Goal: Task Accomplishment & Management: Manage account settings

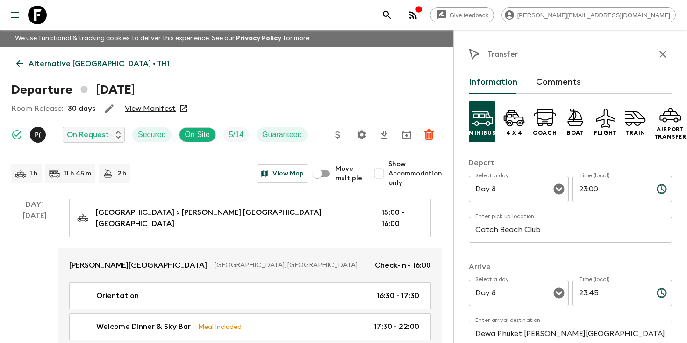
scroll to position [76, 0]
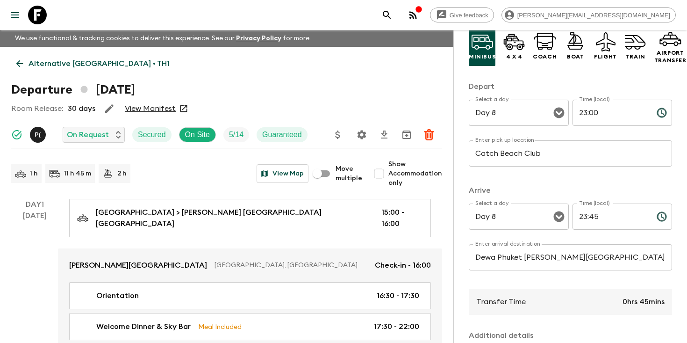
click at [393, 15] on icon "search adventures" at bounding box center [386, 14] width 11 height 11
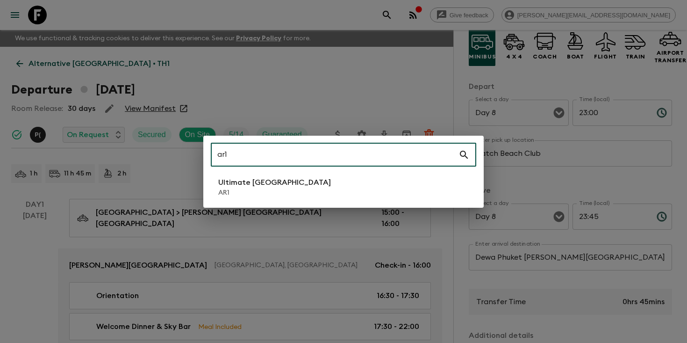
type input "ar1"
click at [266, 193] on p "AR1" at bounding box center [274, 192] width 113 height 9
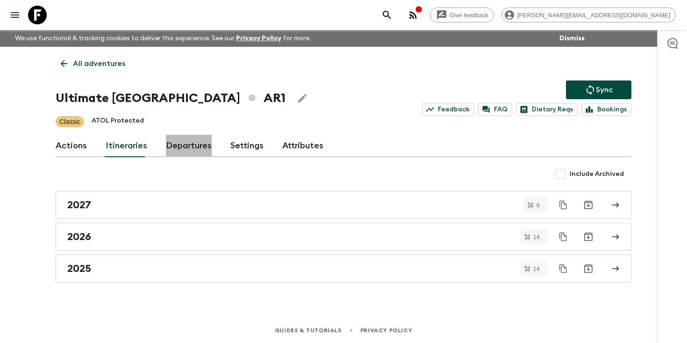
click at [172, 148] on link "Departures" at bounding box center [189, 146] width 46 height 22
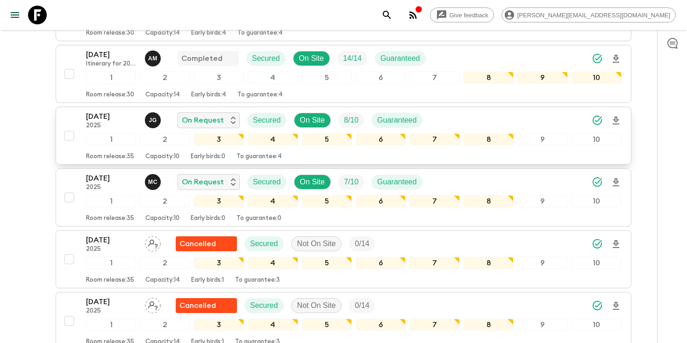
scroll to position [307, 0]
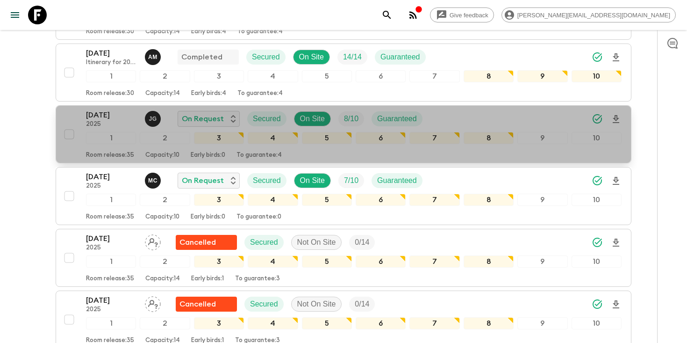
click at [530, 119] on div "16 Oct 2025 2025 J G On Request Secured On Site 8 / 10 Guaranteed" at bounding box center [354, 118] width 536 height 19
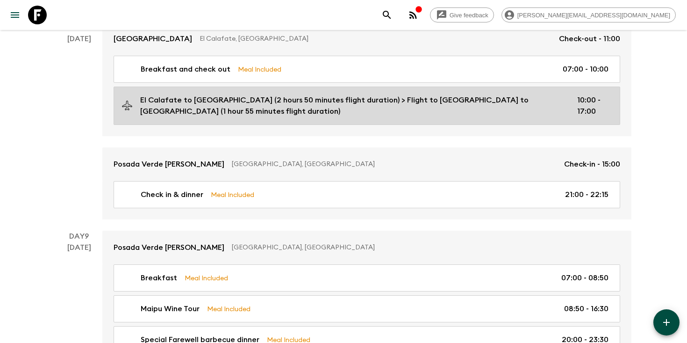
scroll to position [1724, 0]
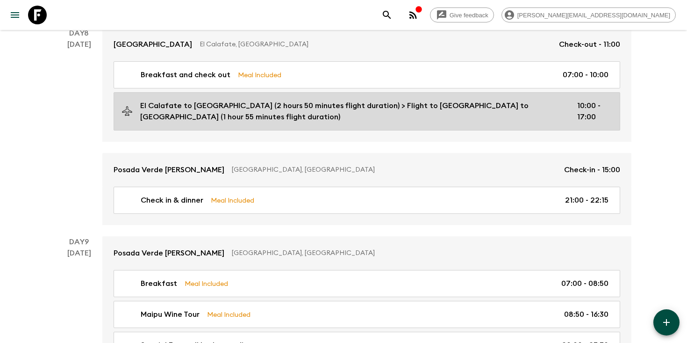
click at [443, 102] on p "El Calafate to Buenos Aires (2 hours 50 minutes flight duration) > Flight to Bu…" at bounding box center [351, 111] width 422 height 22
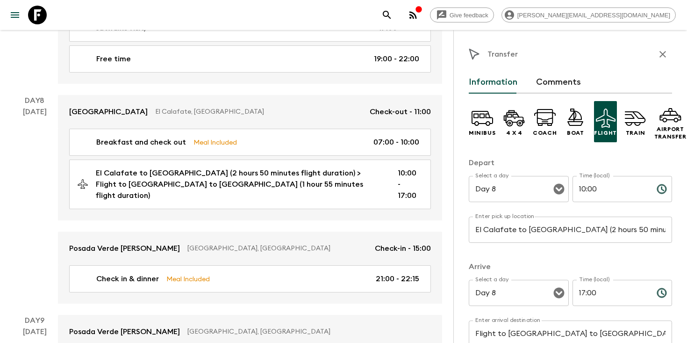
click at [665, 52] on icon "button" at bounding box center [662, 54] width 7 height 7
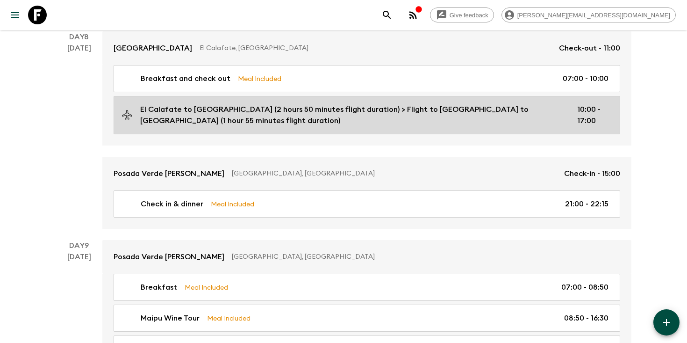
scroll to position [1705, 0]
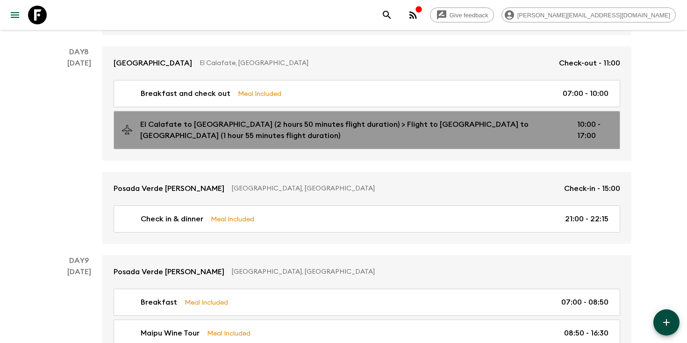
click at [426, 126] on p "El Calafate to Buenos Aires (2 hours 50 minutes flight duration) > Flight to Bu…" at bounding box center [351, 130] width 422 height 22
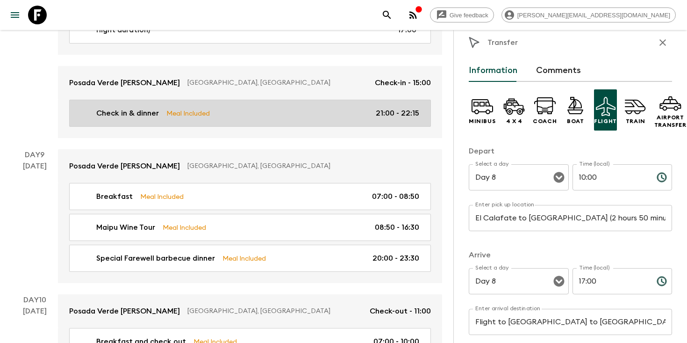
scroll to position [1897, 0]
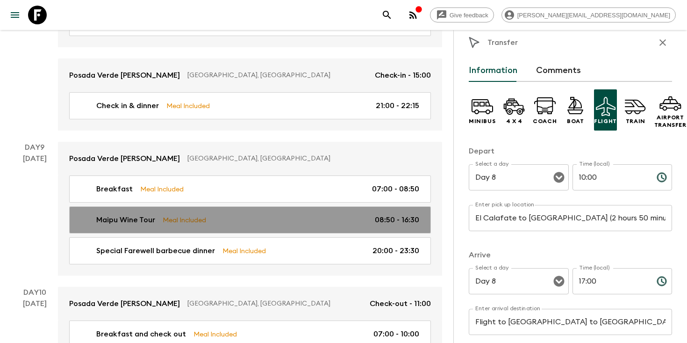
click at [230, 214] on div "Maipu Wine Tour Meal Included 08:50 - 16:30" at bounding box center [248, 219] width 342 height 11
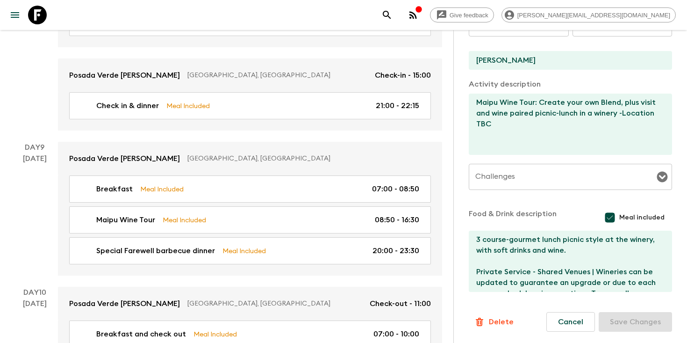
scroll to position [282, 0]
click at [391, 15] on icon "search adventures" at bounding box center [387, 15] width 8 height 8
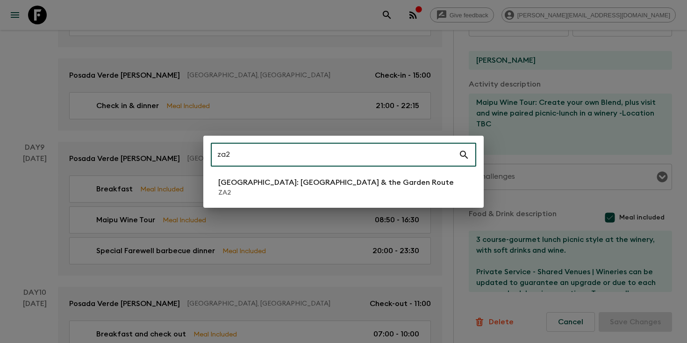
type input "za2"
click at [266, 193] on p "ZA2" at bounding box center [336, 192] width 236 height 9
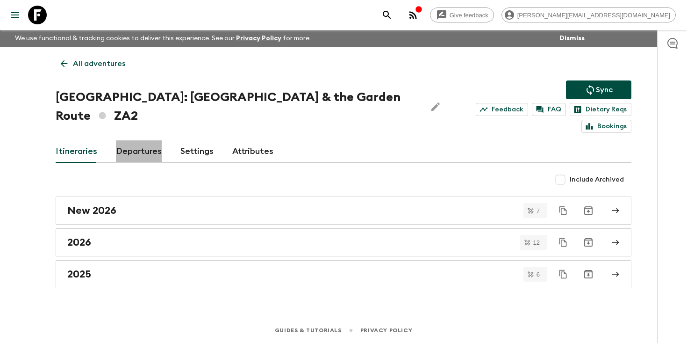
click at [139, 140] on link "Departures" at bounding box center [139, 151] width 46 height 22
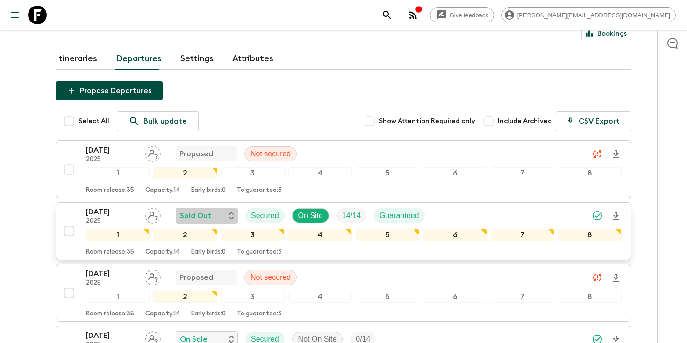
scroll to position [109, 0]
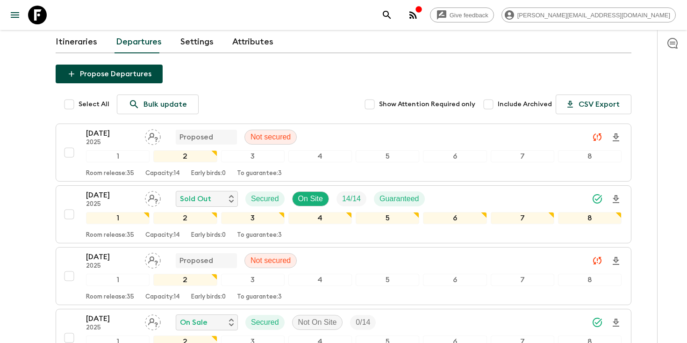
click at [457, 189] on div "24 Oct 2025 2025 Sold Out Secured On Site 14 / 14 Guaranteed" at bounding box center [354, 198] width 536 height 19
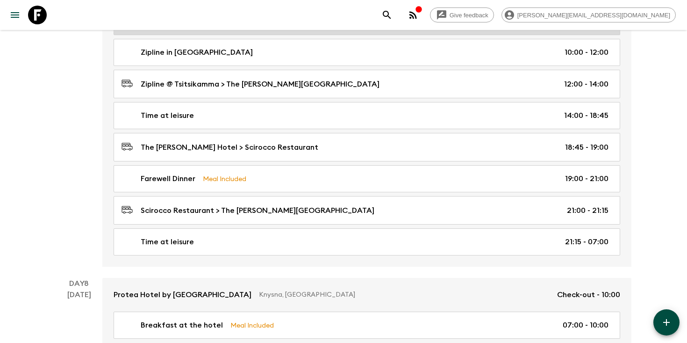
scroll to position [2069, 0]
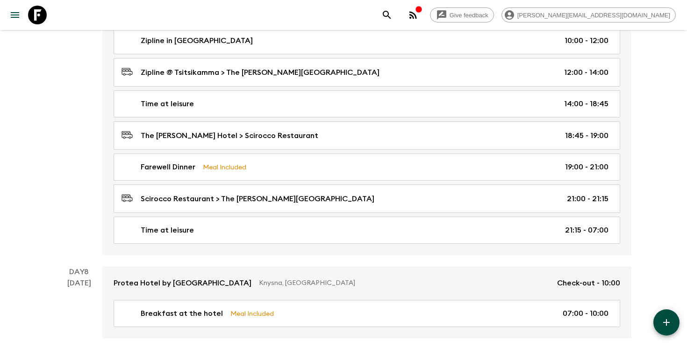
click at [391, 15] on icon "search adventures" at bounding box center [387, 15] width 8 height 8
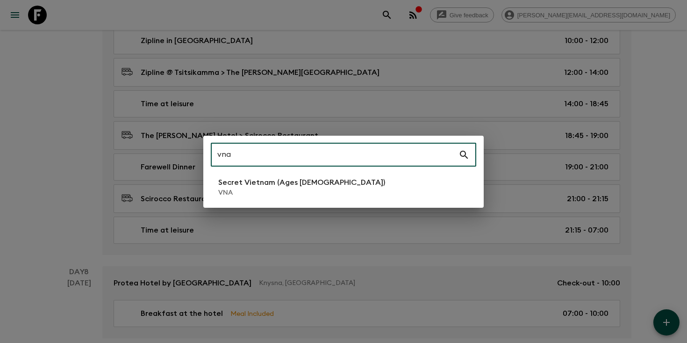
type input "vna"
click at [287, 180] on p "Secret Vietnam (Ages [DEMOGRAPHIC_DATA])" at bounding box center [301, 182] width 167 height 11
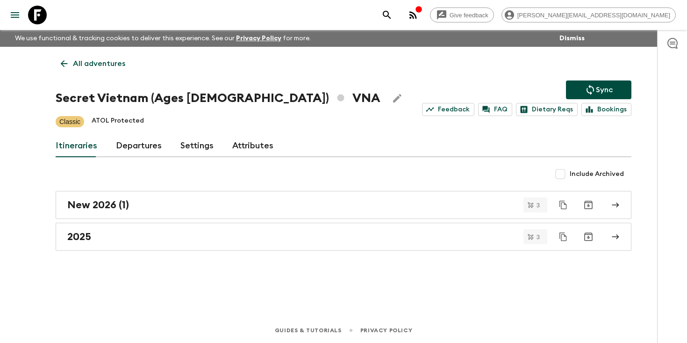
click at [140, 145] on link "Departures" at bounding box center [139, 146] width 46 height 22
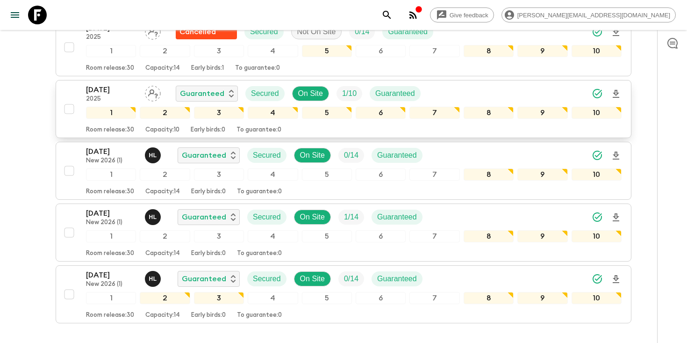
scroll to position [104, 0]
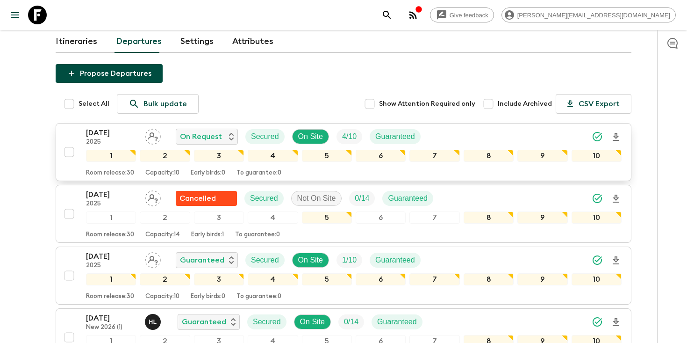
click at [115, 131] on p "[DATE]" at bounding box center [111, 132] width 51 height 11
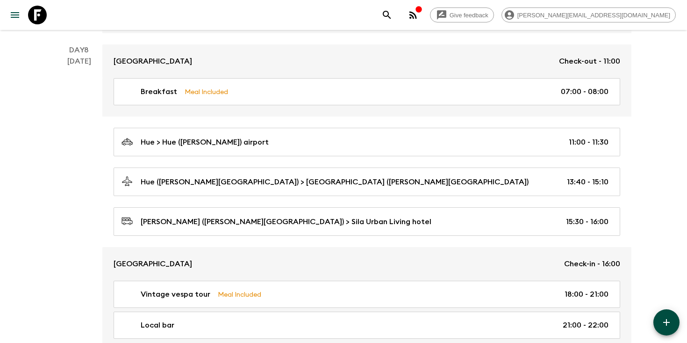
scroll to position [2057, 0]
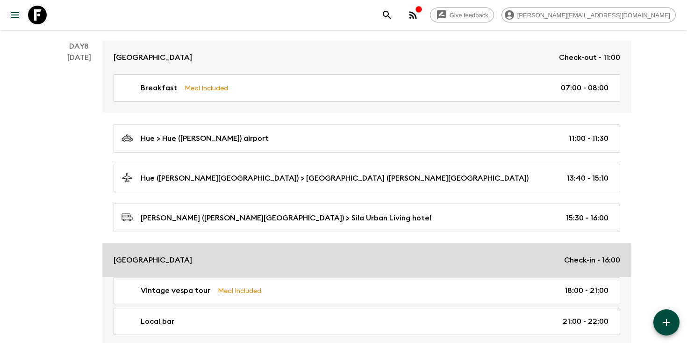
click at [185, 246] on link "[GEOGRAPHIC_DATA] Check-in - 16:00" at bounding box center [366, 260] width 529 height 34
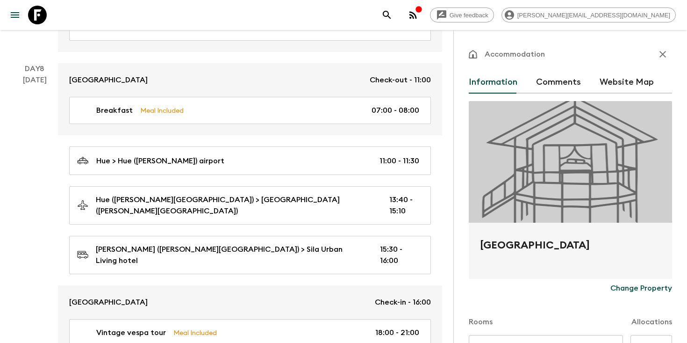
drag, startPoint x: 590, startPoint y: 242, endPoint x: 479, endPoint y: 244, distance: 111.7
click at [479, 244] on div "[GEOGRAPHIC_DATA]" at bounding box center [570, 250] width 203 height 56
copy h2 "[GEOGRAPHIC_DATA]"
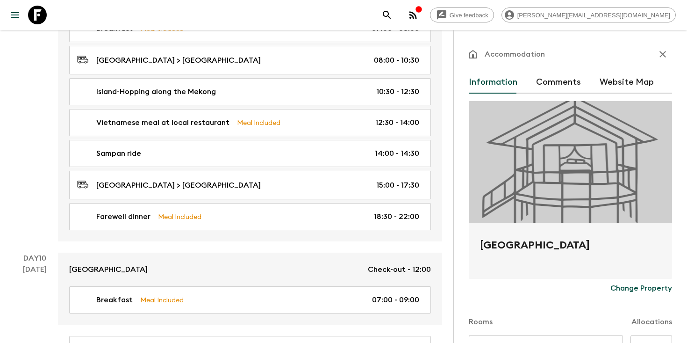
scroll to position [2502, 0]
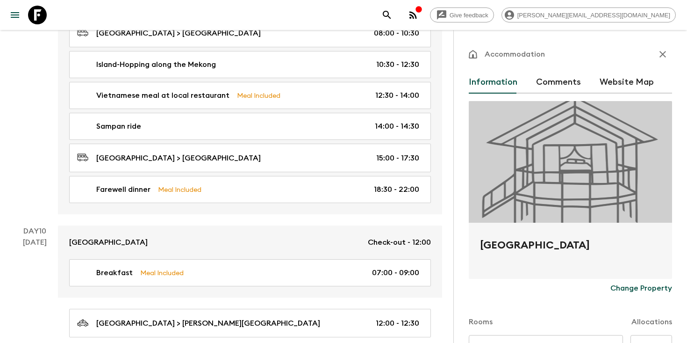
click at [660, 55] on icon "button" at bounding box center [662, 54] width 11 height 11
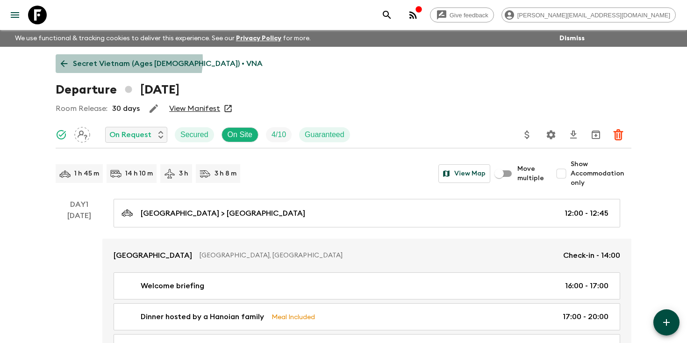
click at [121, 60] on p "Secret Vietnam (Ages [DEMOGRAPHIC_DATA]) • VNA" at bounding box center [168, 63] width 190 height 11
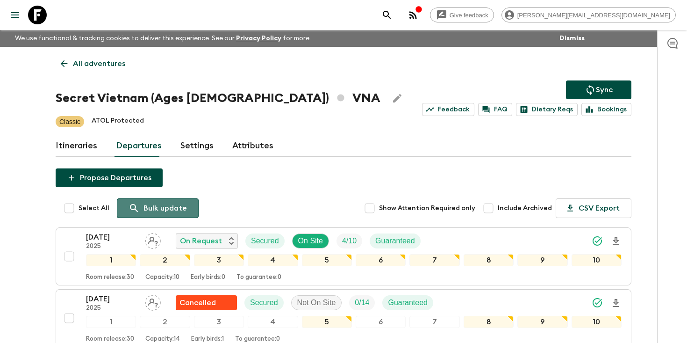
click at [146, 210] on p "Bulk update" at bounding box center [164, 207] width 43 height 11
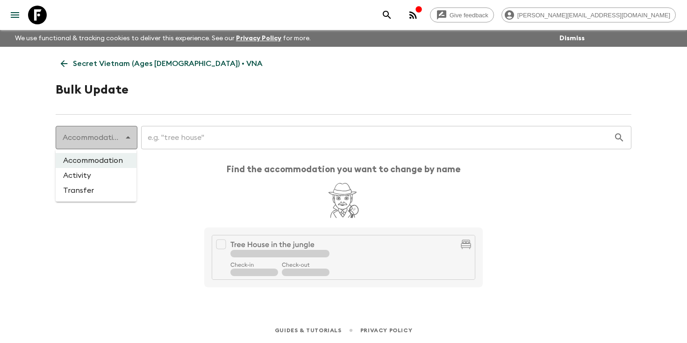
click at [126, 137] on body "Give feedback brodie.w@flashpack.com We use functional & tracking cookies to de…" at bounding box center [343, 171] width 687 height 343
click at [100, 189] on li "Transfer" at bounding box center [96, 190] width 81 height 15
type input "transfer"
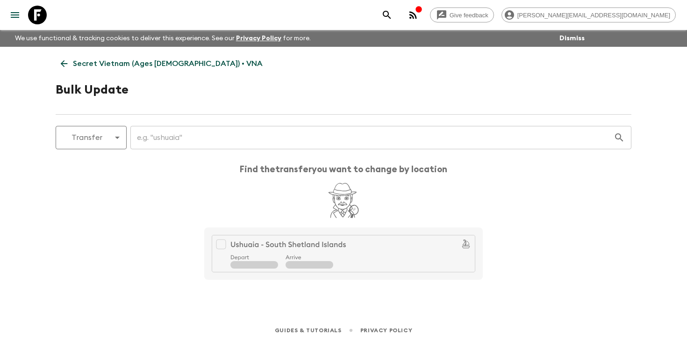
click at [199, 133] on input "text" at bounding box center [371, 137] width 483 height 26
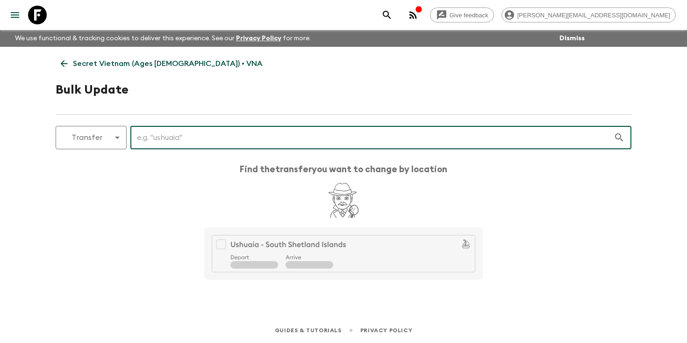
paste input "[PERSON_NAME] ([PERSON_NAME][GEOGRAPHIC_DATA])"
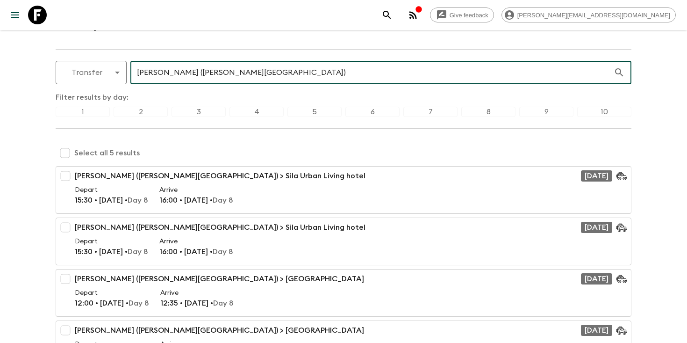
scroll to position [65, 0]
type input "[PERSON_NAME] ([PERSON_NAME][GEOGRAPHIC_DATA])"
click at [66, 172] on input "checkbox" at bounding box center [65, 175] width 19 height 19
checkbox input "true"
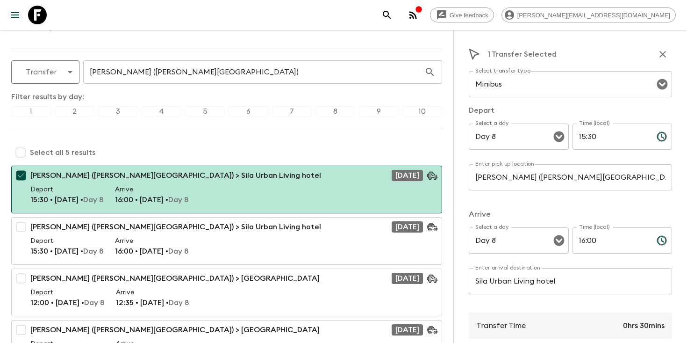
click at [594, 176] on input "[PERSON_NAME] ([PERSON_NAME][GEOGRAPHIC_DATA])" at bounding box center [570, 177] width 203 height 26
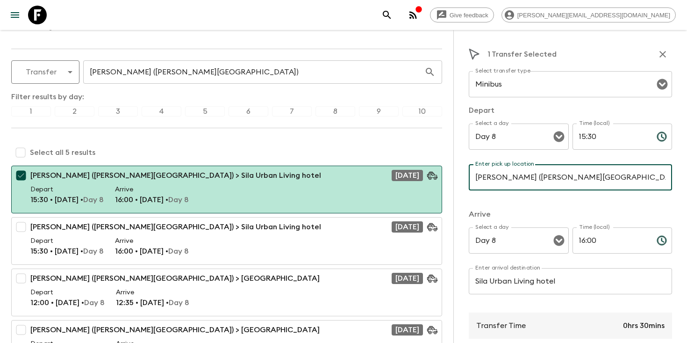
click at [603, 176] on input "[PERSON_NAME] ([PERSON_NAME][GEOGRAPHIC_DATA])" at bounding box center [570, 177] width 203 height 26
drag, startPoint x: 603, startPoint y: 176, endPoint x: 611, endPoint y: 180, distance: 9.0
click at [611, 179] on input "[PERSON_NAME] ([PERSON_NAME][GEOGRAPHIC_DATA])" at bounding box center [570, 177] width 203 height 26
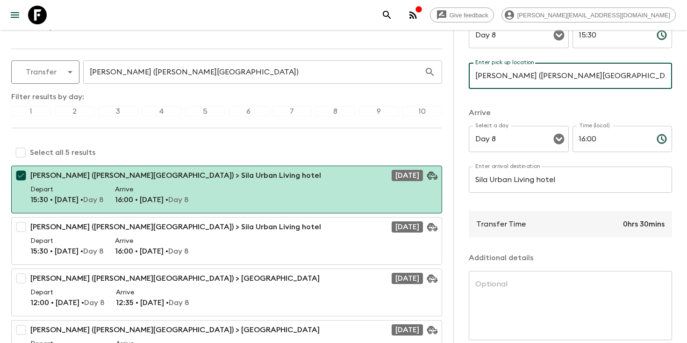
scroll to position [104, 0]
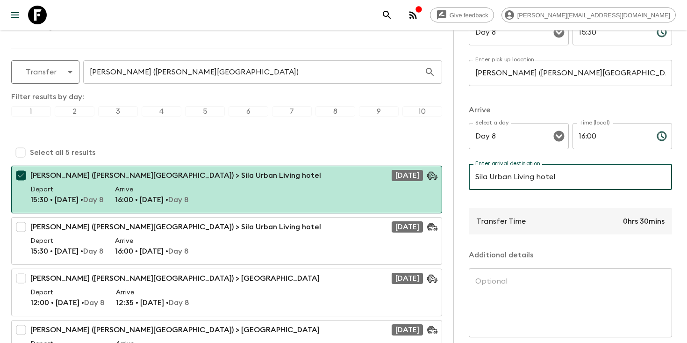
drag, startPoint x: 565, startPoint y: 177, endPoint x: 481, endPoint y: 177, distance: 83.7
click at [481, 177] on input "Sila Urban Living hotel" at bounding box center [570, 177] width 203 height 26
click at [509, 178] on input "Sila Urban Living hotel" at bounding box center [570, 177] width 203 height 26
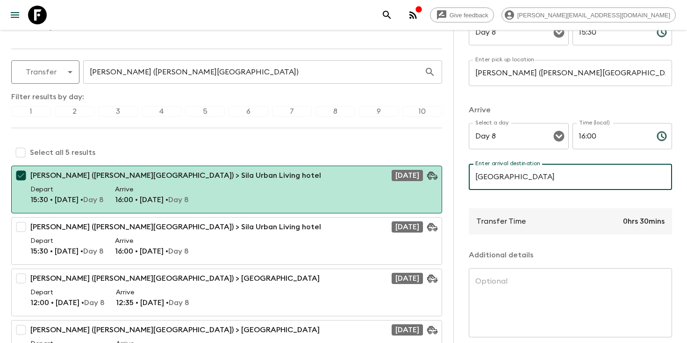
click at [513, 177] on input "Ho Chi Mihn Hotel" at bounding box center [570, 177] width 203 height 26
type input "Ho Chi Minh Hotel"
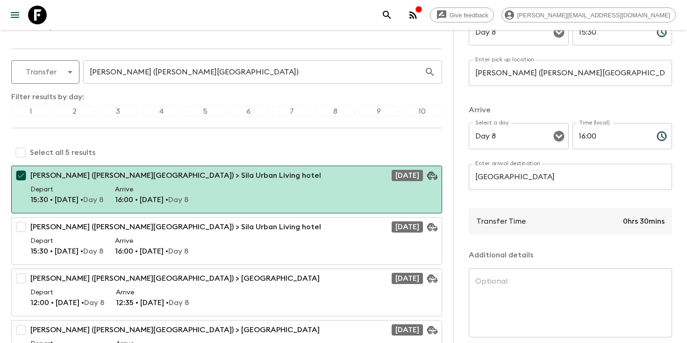
click at [560, 195] on p "​" at bounding box center [570, 195] width 190 height 9
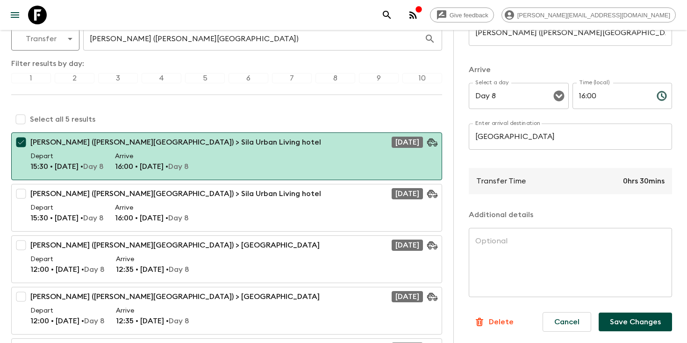
scroll to position [107, 0]
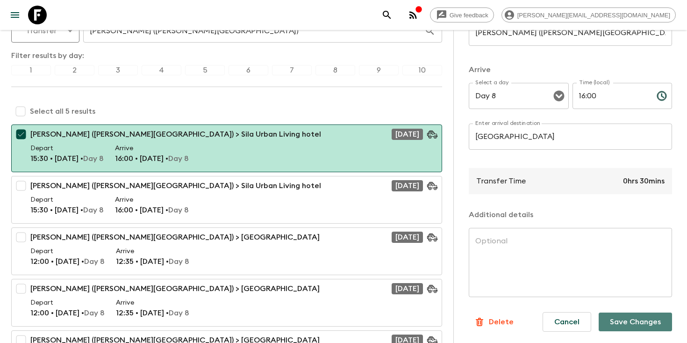
click at [636, 322] on button "Save Changes" at bounding box center [635, 321] width 73 height 19
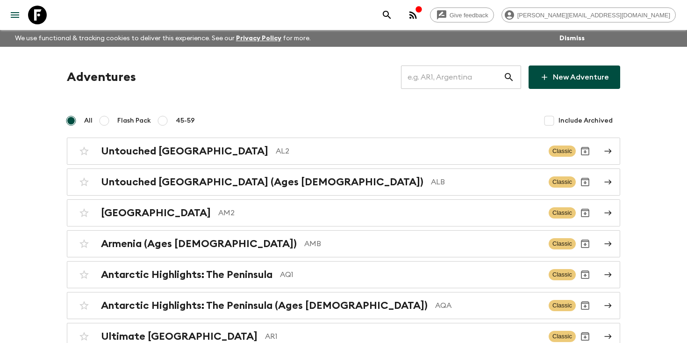
click at [449, 80] on input "text" at bounding box center [452, 77] width 102 height 26
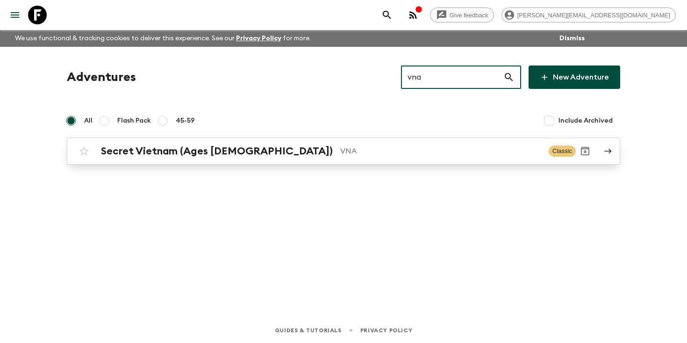
type input "vna"
click at [340, 147] on p "VNA" at bounding box center [440, 150] width 201 height 11
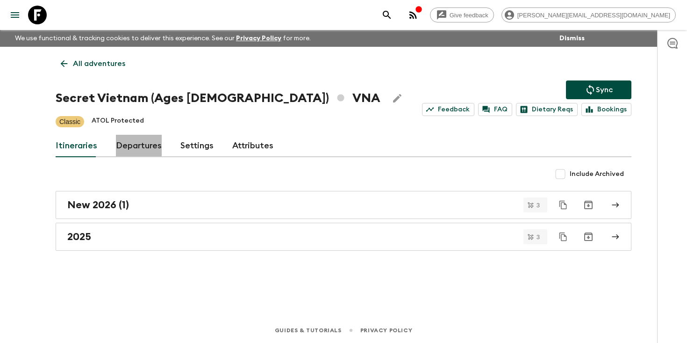
click at [137, 150] on link "Departures" at bounding box center [139, 146] width 46 height 22
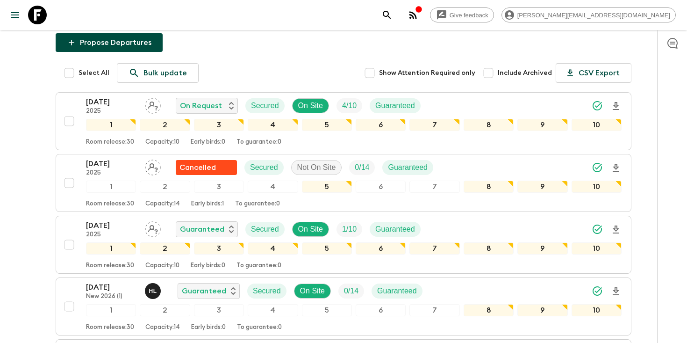
scroll to position [136, 0]
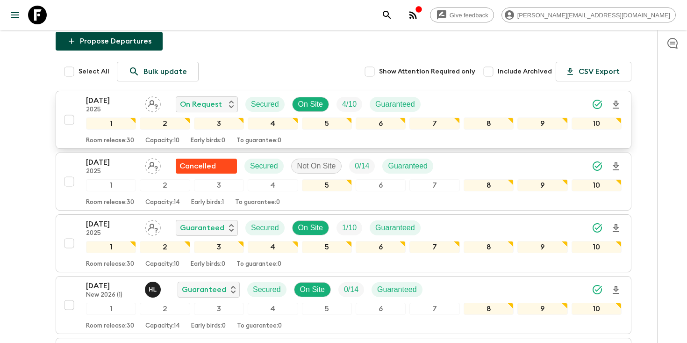
click at [108, 104] on p "[DATE]" at bounding box center [111, 100] width 51 height 11
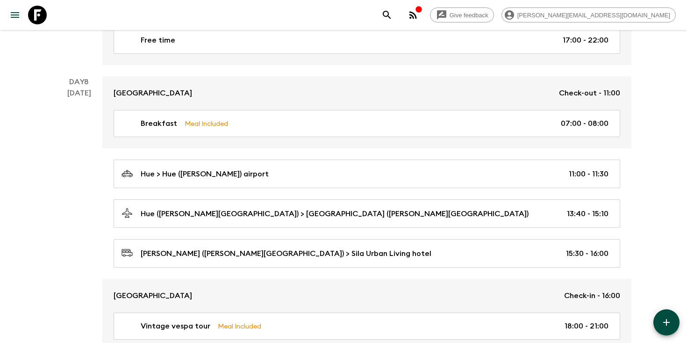
scroll to position [2022, 0]
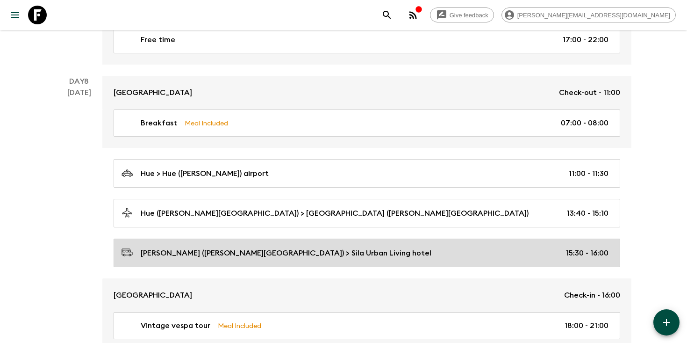
click at [321, 250] on p "[PERSON_NAME] ([PERSON_NAME][GEOGRAPHIC_DATA]) > Sila Urban Living hotel" at bounding box center [286, 252] width 291 height 11
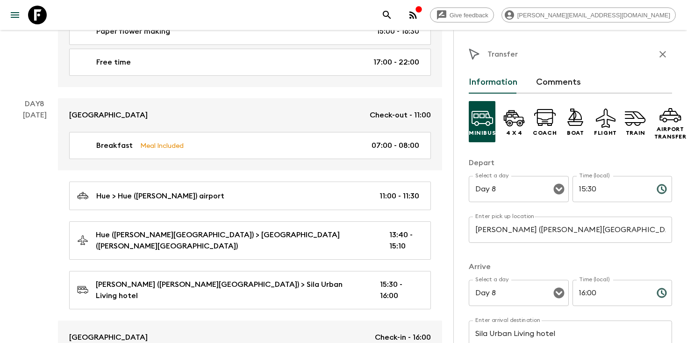
click at [519, 226] on input "[PERSON_NAME] ([PERSON_NAME][GEOGRAPHIC_DATA])" at bounding box center [570, 229] width 203 height 26
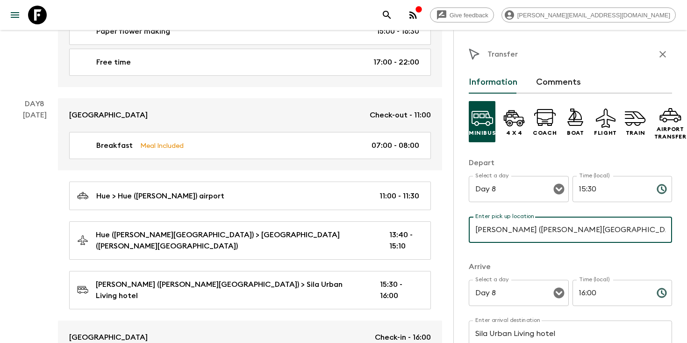
click at [519, 226] on input "[PERSON_NAME] ([PERSON_NAME][GEOGRAPHIC_DATA])" at bounding box center [570, 229] width 203 height 26
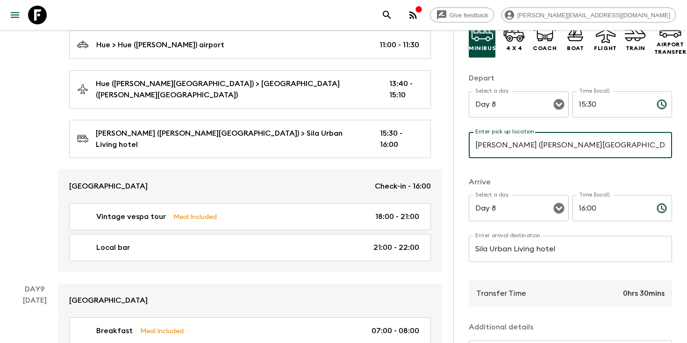
scroll to position [87, 0]
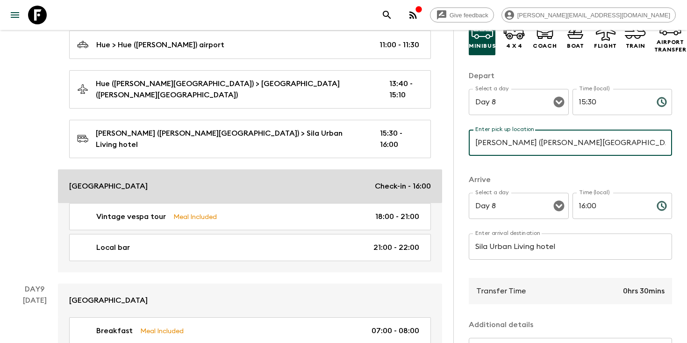
click at [131, 180] on p "[GEOGRAPHIC_DATA]" at bounding box center [108, 185] width 79 height 11
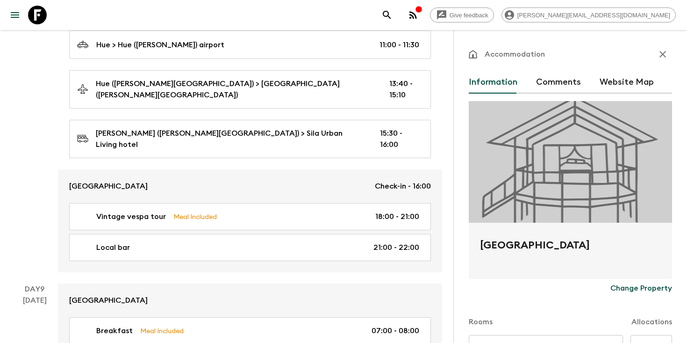
drag, startPoint x: 584, startPoint y: 245, endPoint x: 480, endPoint y: 239, distance: 104.9
click at [480, 240] on div "[GEOGRAPHIC_DATA]" at bounding box center [570, 250] width 203 height 56
copy h2 "[GEOGRAPHIC_DATA]"
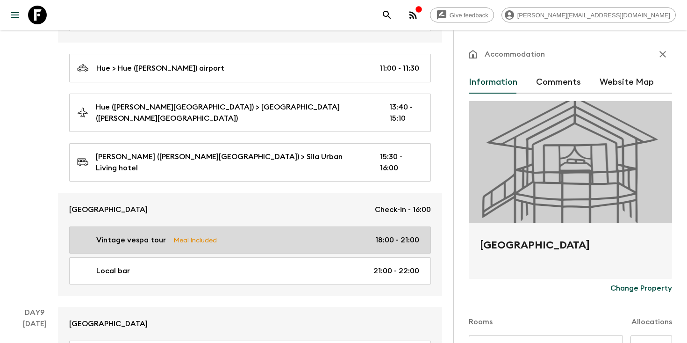
scroll to position [2150, 0]
